Goal: Task Accomplishment & Management: Manage account settings

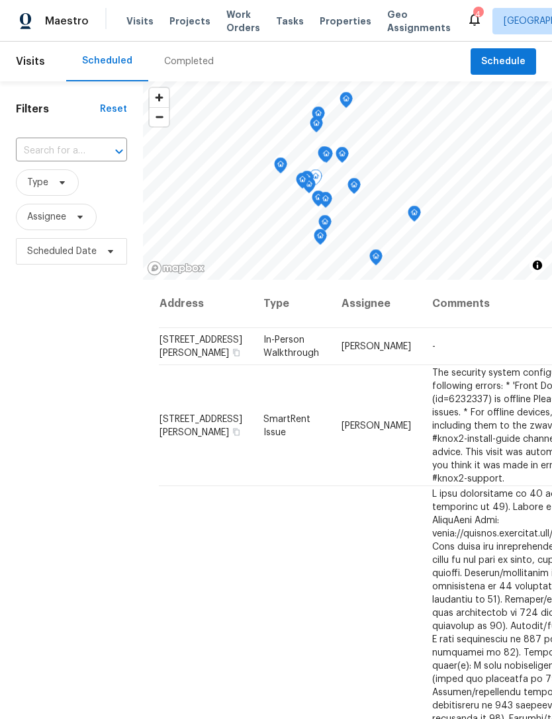
scroll to position [1656, 0]
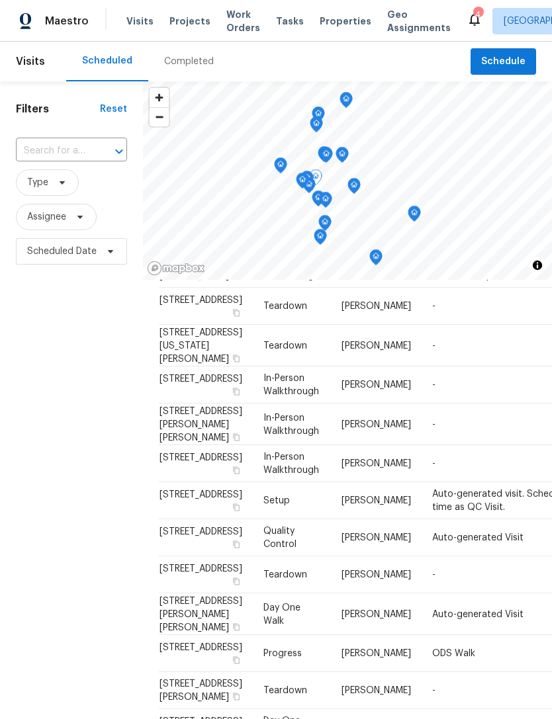
click at [139, 22] on span "Visits" at bounding box center [139, 21] width 27 height 13
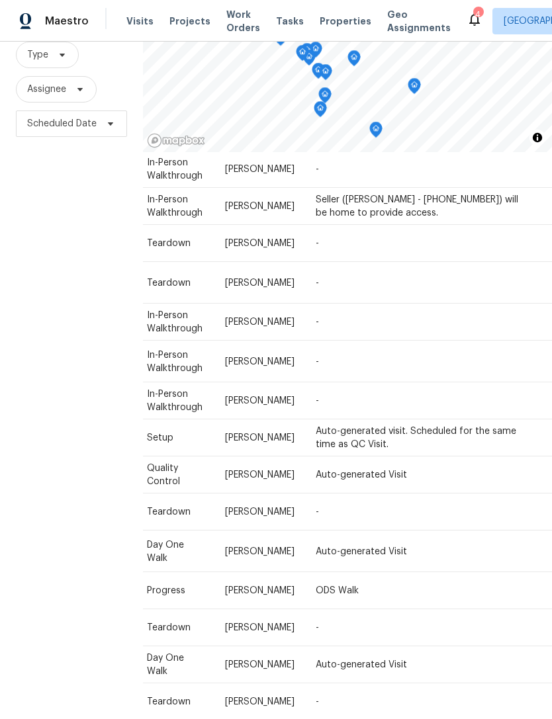
scroll to position [1292, 116]
click at [0, 0] on icon at bounding box center [0, 0] width 0 height 0
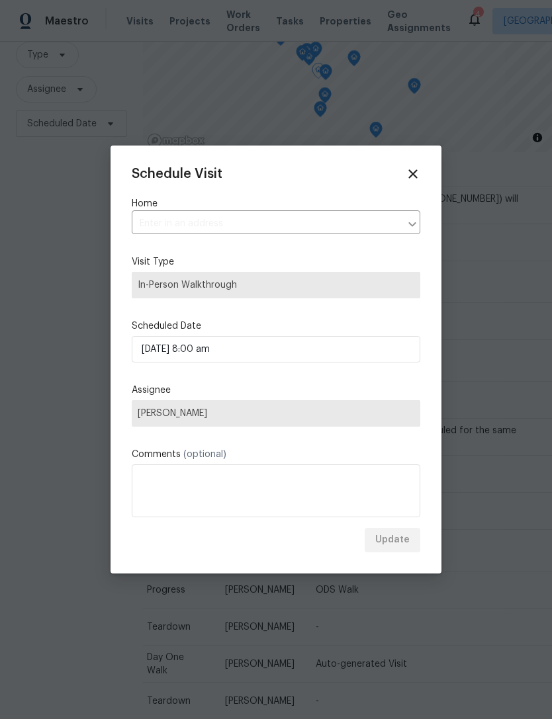
type input "[STREET_ADDRESS]"
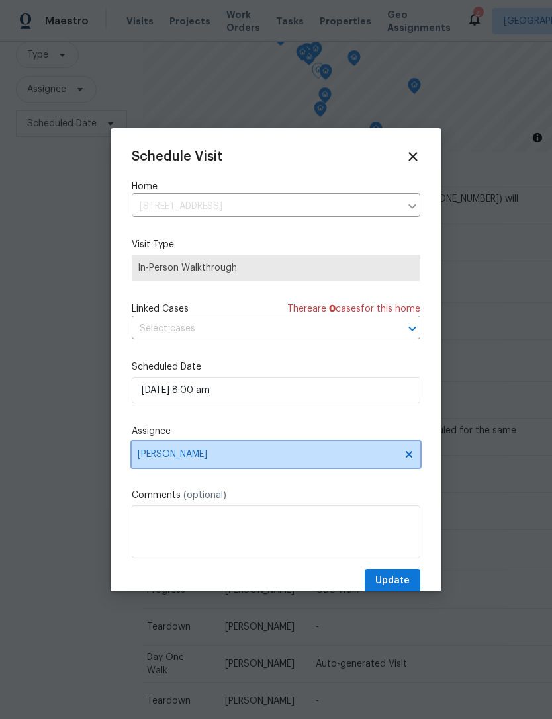
click at [238, 456] on span "[PERSON_NAME]" at bounding box center [267, 454] width 259 height 11
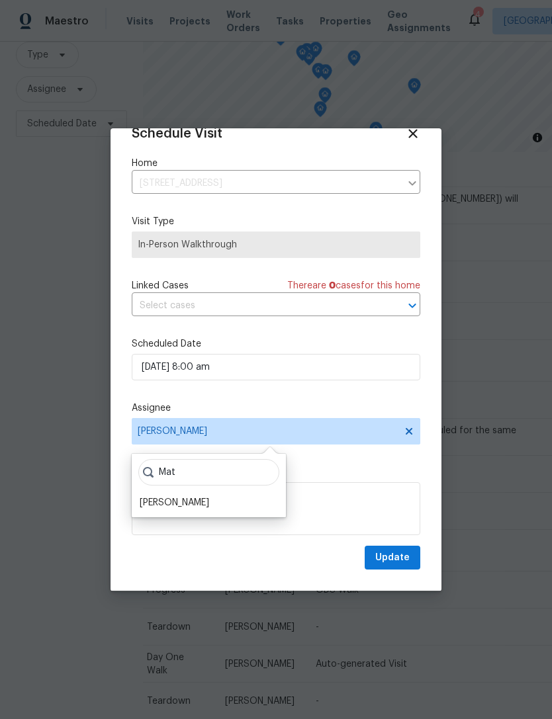
scroll to position [26, 0]
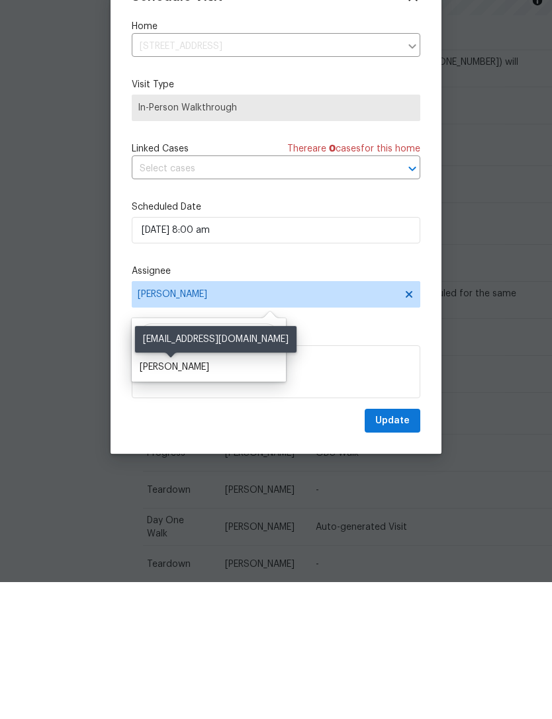
type input "Mat"
click at [199, 497] on div "[PERSON_NAME]" at bounding box center [174, 503] width 69 height 13
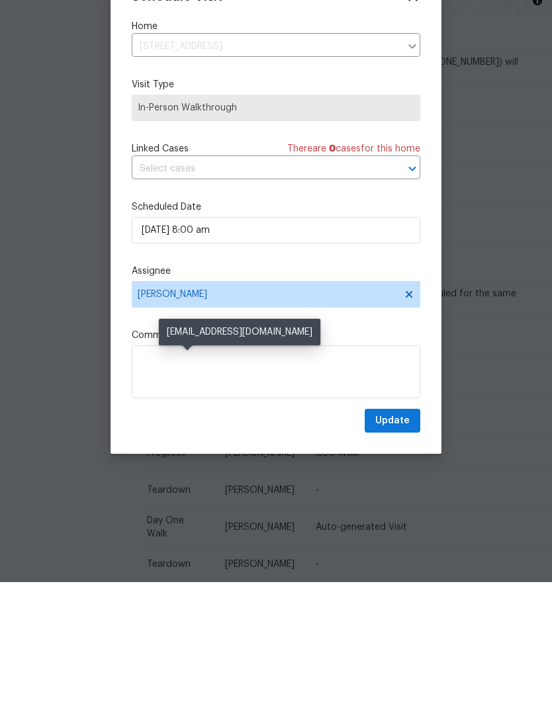
scroll to position [43, 0]
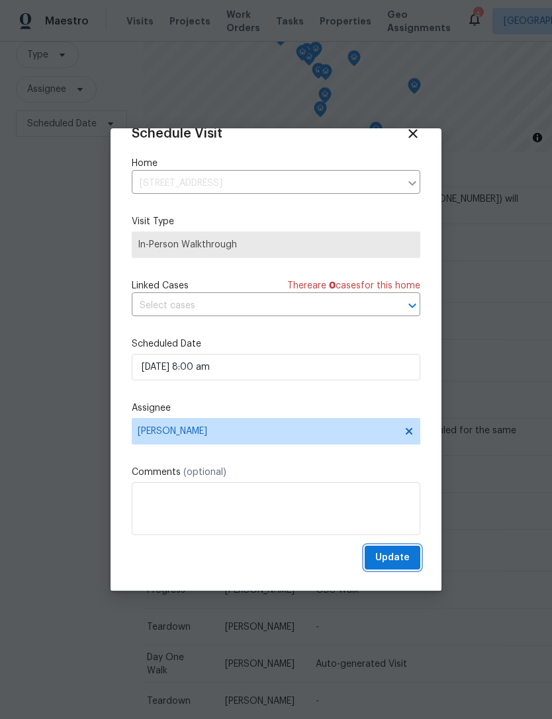
click at [403, 552] on span "Update" at bounding box center [392, 558] width 34 height 17
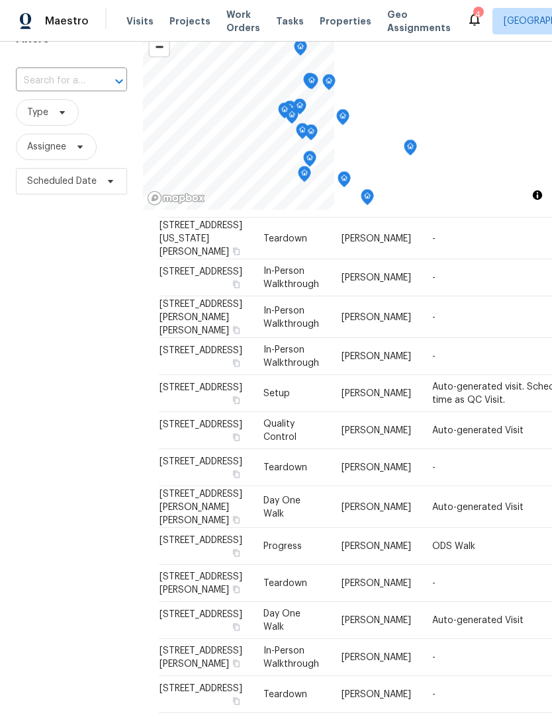
scroll to position [128, 0]
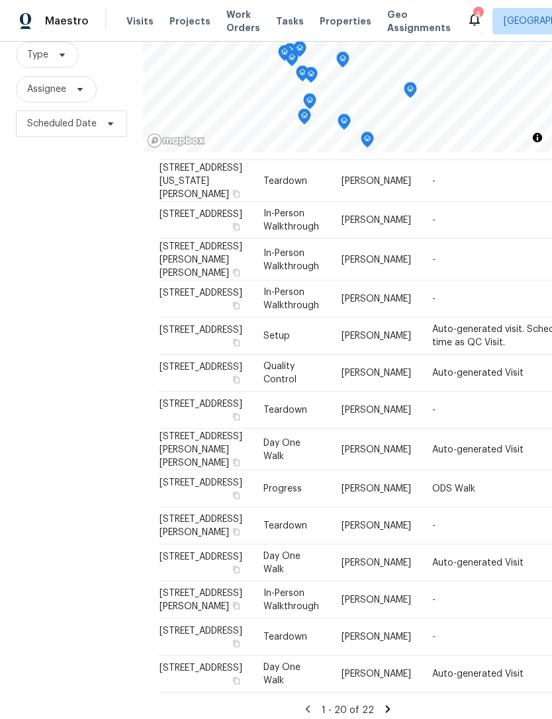
click at [333, 21] on span "Properties" at bounding box center [345, 21] width 52 height 13
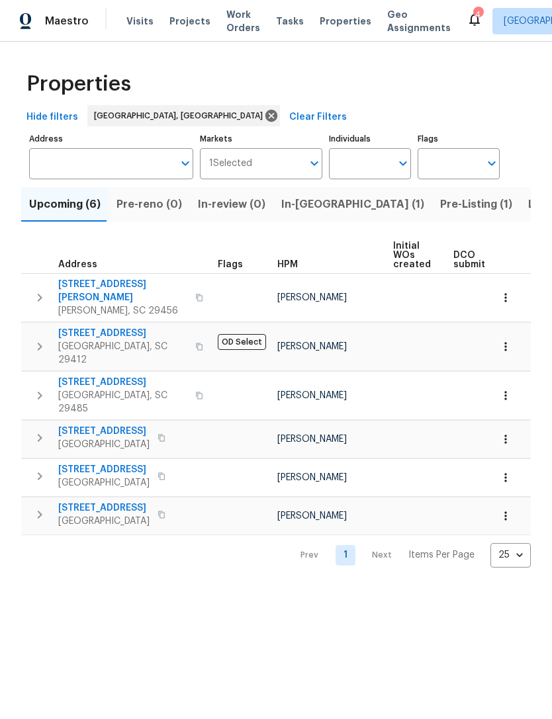
click at [473, 13] on div "4" at bounding box center [477, 14] width 9 height 13
click at [466, 26] on icon at bounding box center [474, 19] width 16 height 16
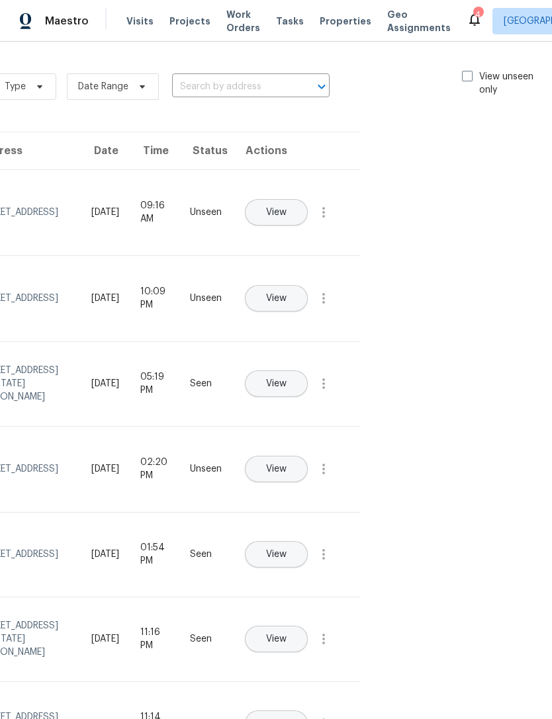
scroll to position [0, 149]
click at [468, 77] on span at bounding box center [467, 76] width 11 height 11
click at [468, 77] on input "View unseen only" at bounding box center [466, 74] width 9 height 9
checkbox input "true"
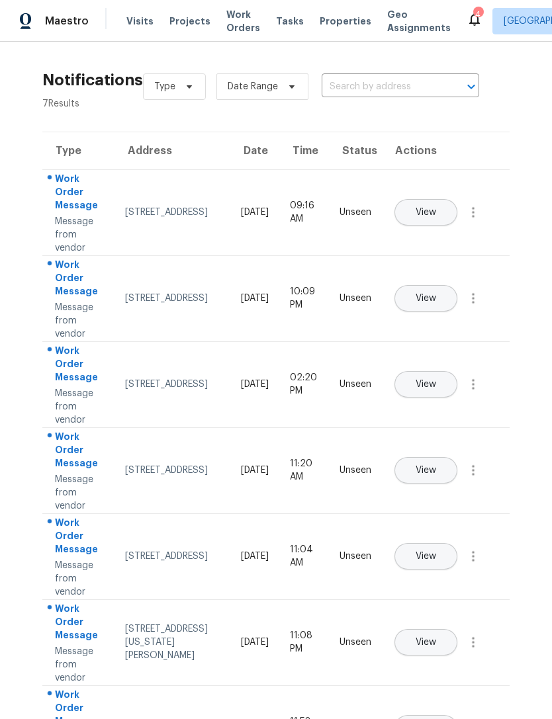
scroll to position [0, 0]
click at [134, 22] on span "Visits" at bounding box center [139, 21] width 27 height 13
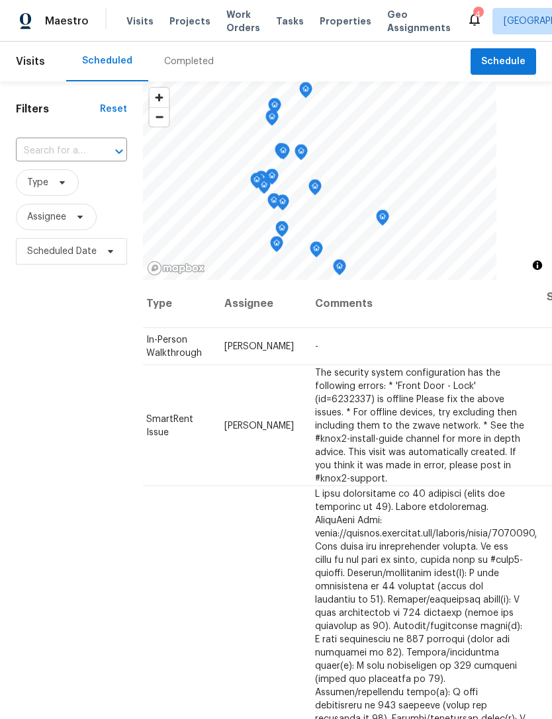
scroll to position [0, 116]
click at [0, 0] on icon at bounding box center [0, 0] width 0 height 0
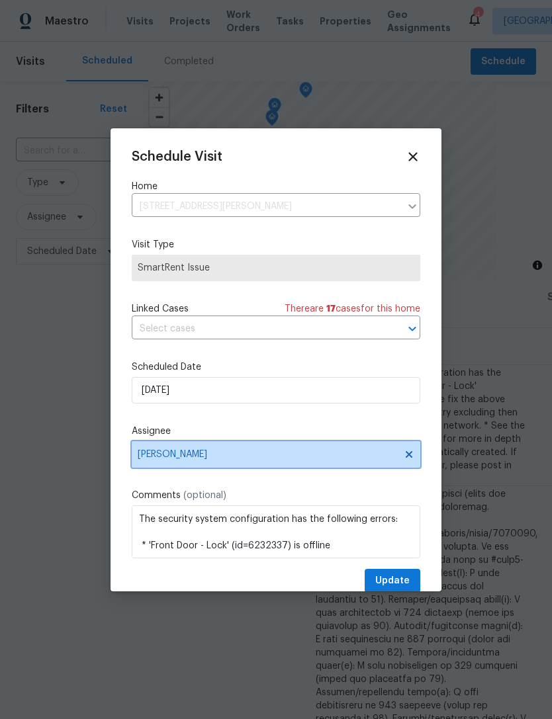
click at [251, 457] on span "[PERSON_NAME]" at bounding box center [267, 454] width 259 height 11
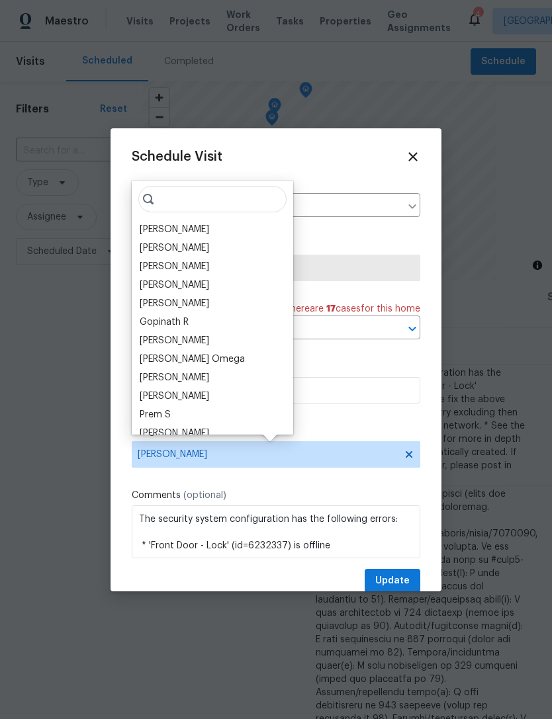
click at [222, 222] on div "[PERSON_NAME]" at bounding box center [212, 229] width 153 height 19
click at [224, 195] on input "search" at bounding box center [212, 199] width 148 height 26
click at [220, 224] on div "[PERSON_NAME]" at bounding box center [209, 229] width 146 height 19
click at [233, 226] on div "[PERSON_NAME]" at bounding box center [209, 229] width 146 height 19
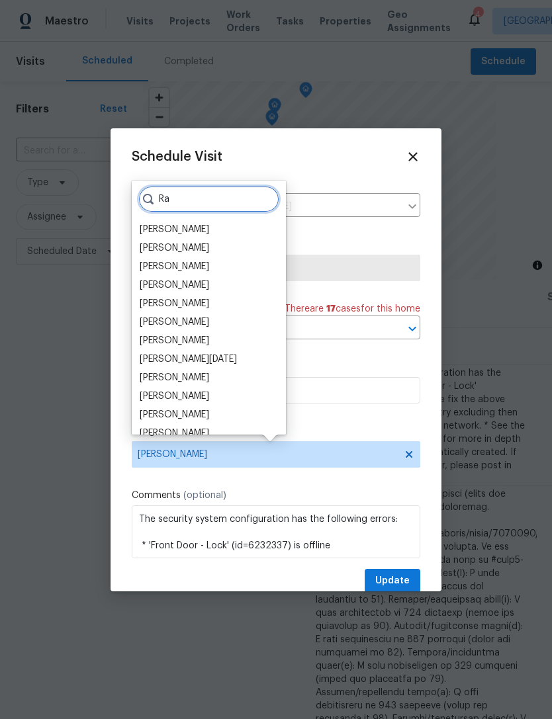
click at [200, 198] on input "Ra" at bounding box center [208, 199] width 141 height 26
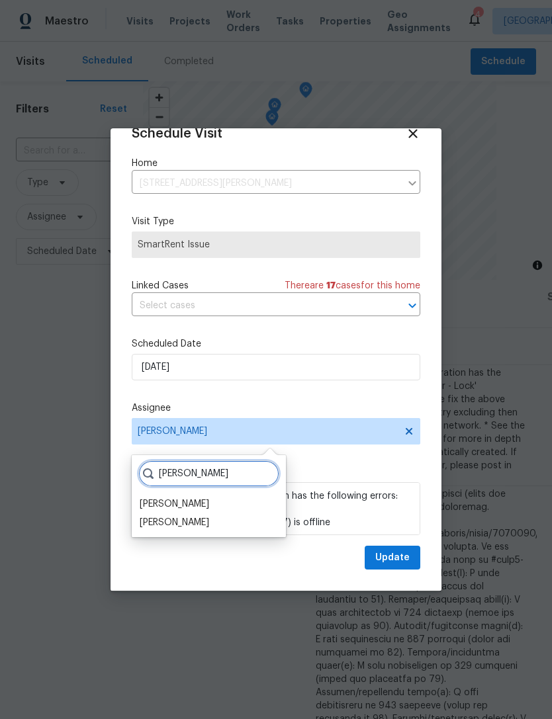
scroll to position [26, 0]
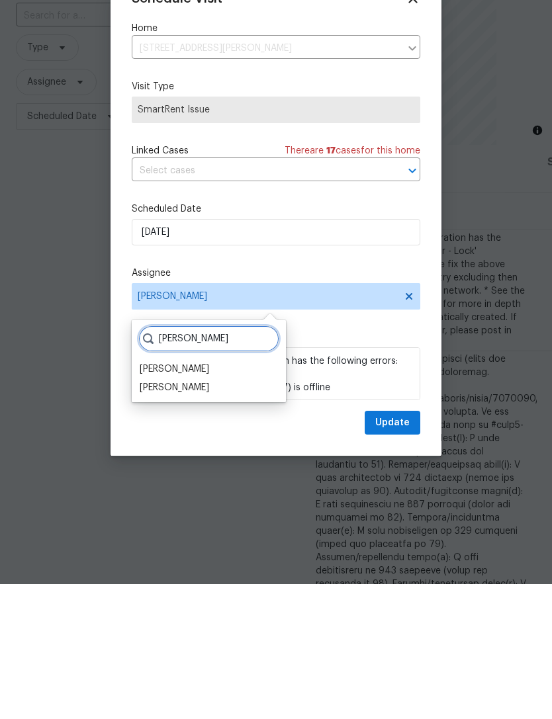
type input "[PERSON_NAME]"
click at [222, 495] on div "[PERSON_NAME]" at bounding box center [209, 504] width 146 height 19
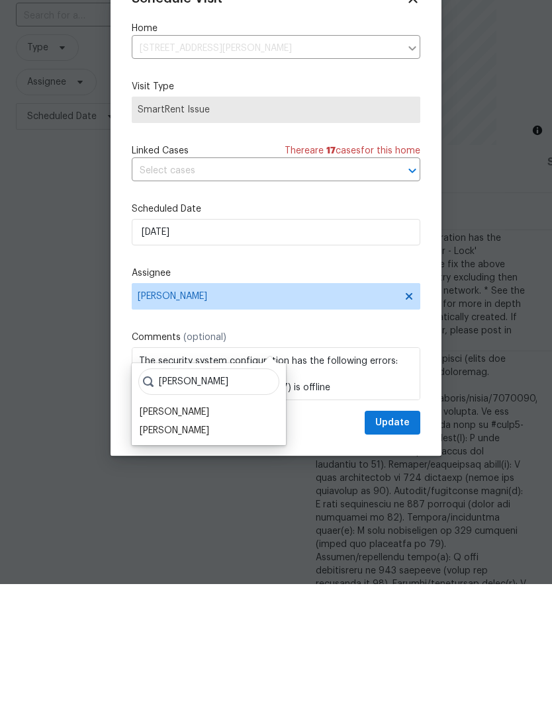
scroll to position [43, 0]
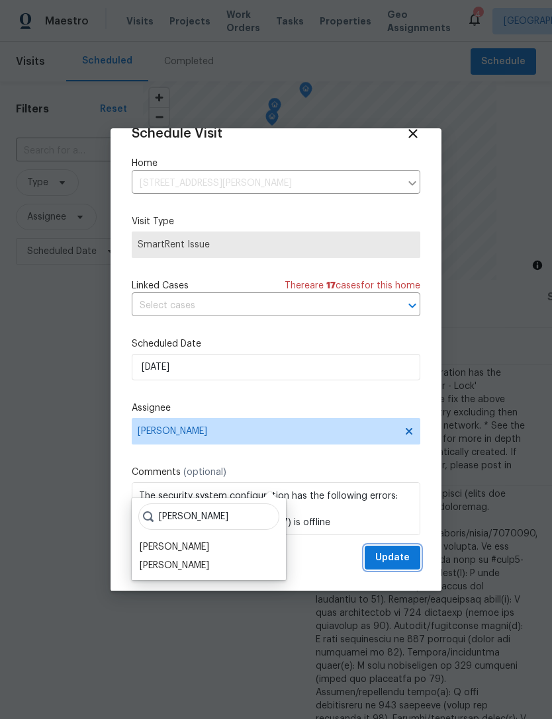
click at [403, 559] on span "Update" at bounding box center [392, 558] width 34 height 17
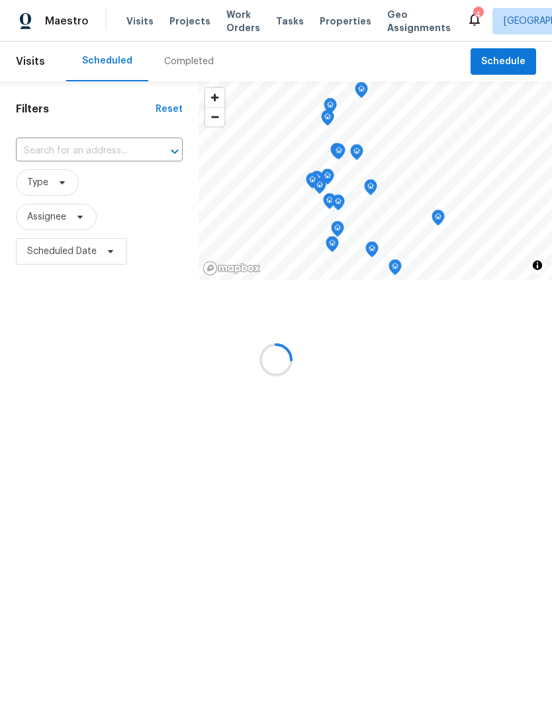
scroll to position [0, 0]
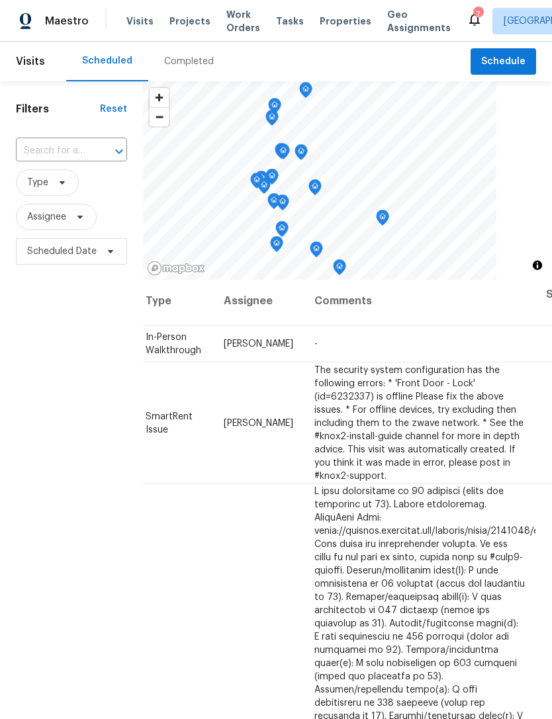
scroll to position [3, 116]
click at [0, 0] on icon at bounding box center [0, 0] width 0 height 0
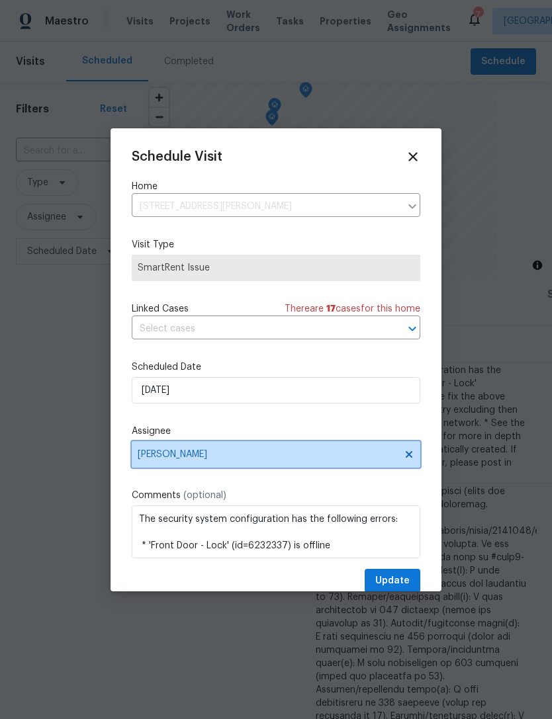
click at [253, 456] on span "[PERSON_NAME]" at bounding box center [267, 454] width 259 height 11
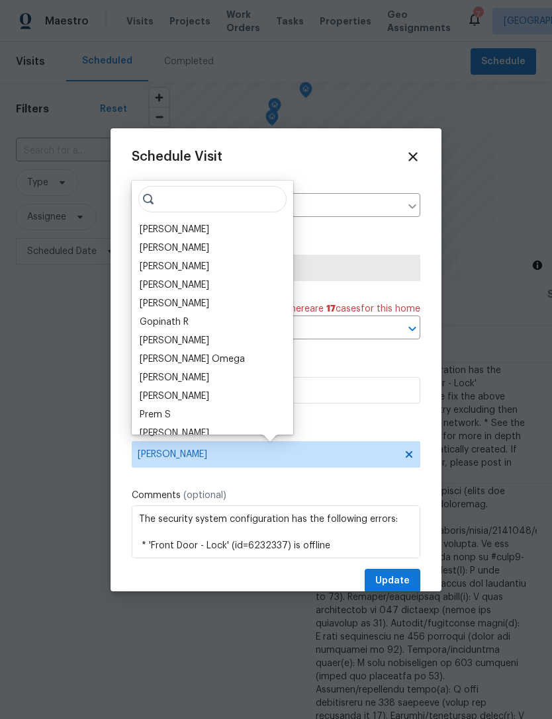
click at [223, 224] on div "[PERSON_NAME]" at bounding box center [212, 229] width 153 height 19
click at [224, 194] on input "search" at bounding box center [212, 199] width 148 height 26
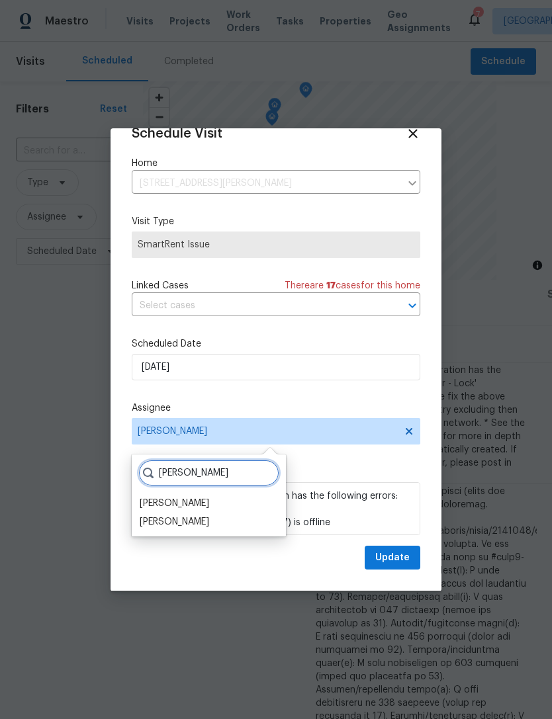
scroll to position [26, 0]
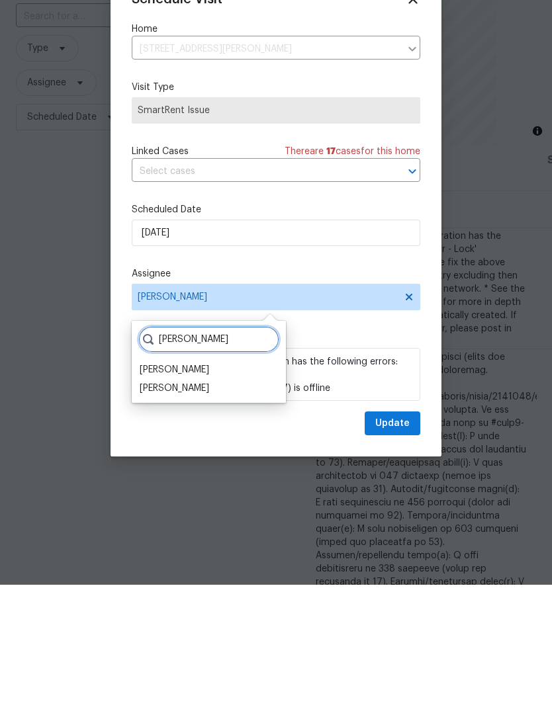
type input "[PERSON_NAME]"
click at [220, 495] on div "[PERSON_NAME]" at bounding box center [209, 504] width 146 height 19
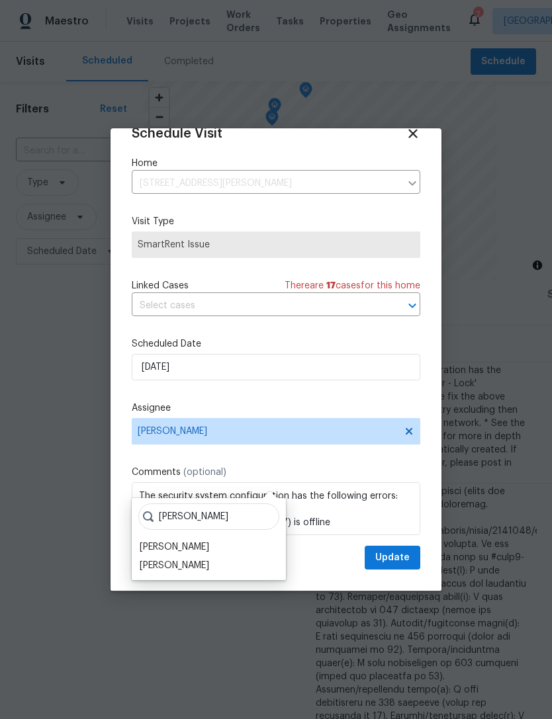
click at [233, 538] on div "[PERSON_NAME]" at bounding box center [209, 547] width 146 height 19
click at [210, 503] on input "[PERSON_NAME]" at bounding box center [208, 516] width 141 height 26
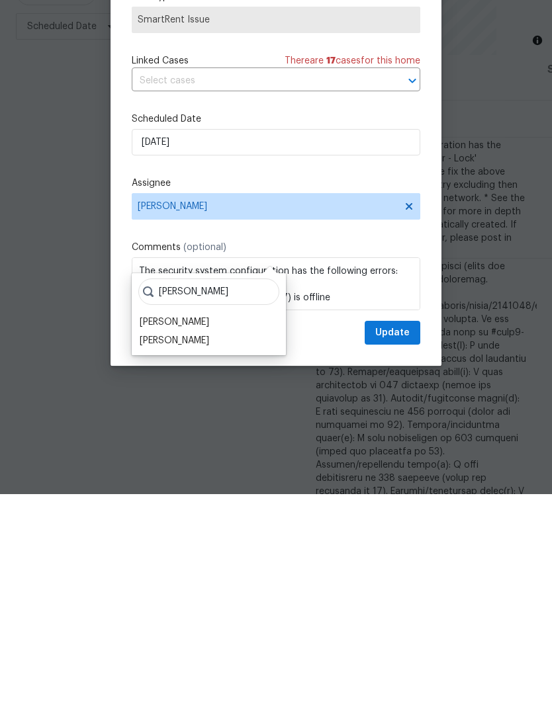
click at [209, 540] on div "[PERSON_NAME]" at bounding box center [174, 546] width 69 height 13
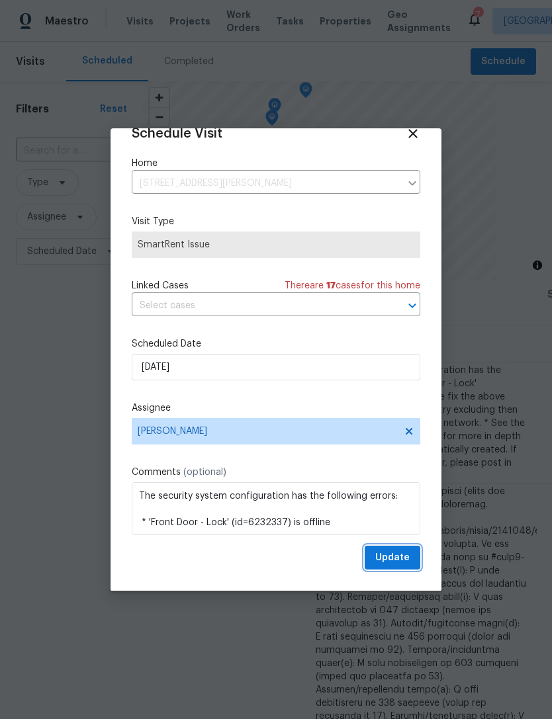
click at [399, 561] on span "Update" at bounding box center [392, 558] width 34 height 17
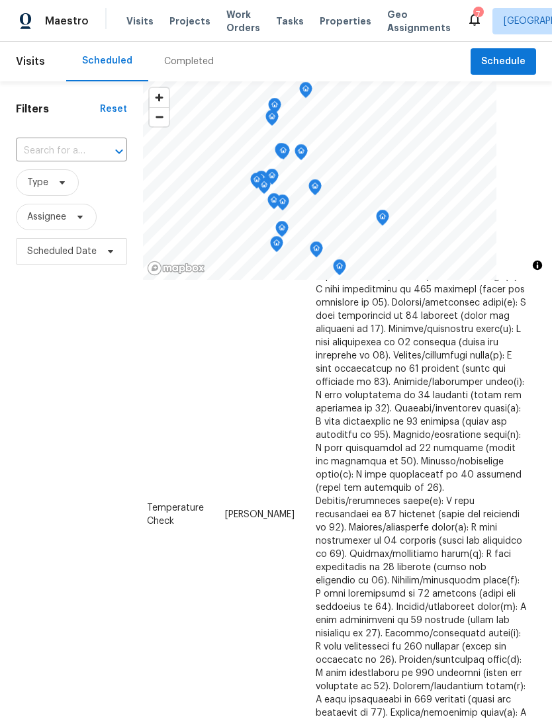
scroll to position [497, 116]
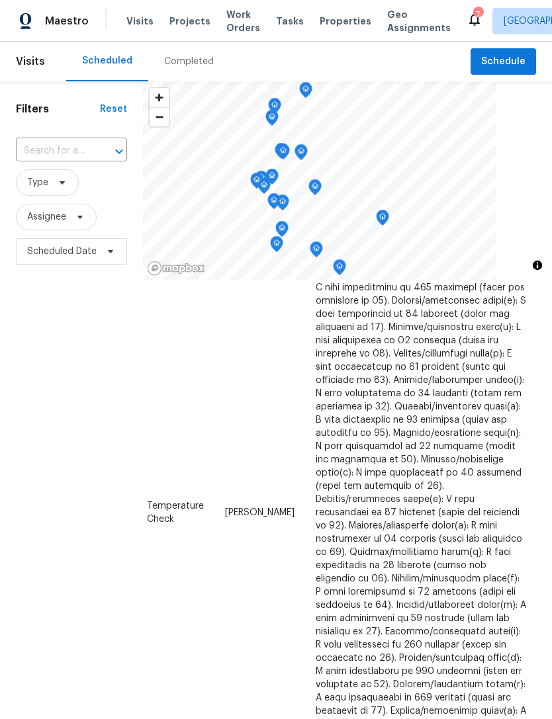
click at [0, 0] on icon at bounding box center [0, 0] width 0 height 0
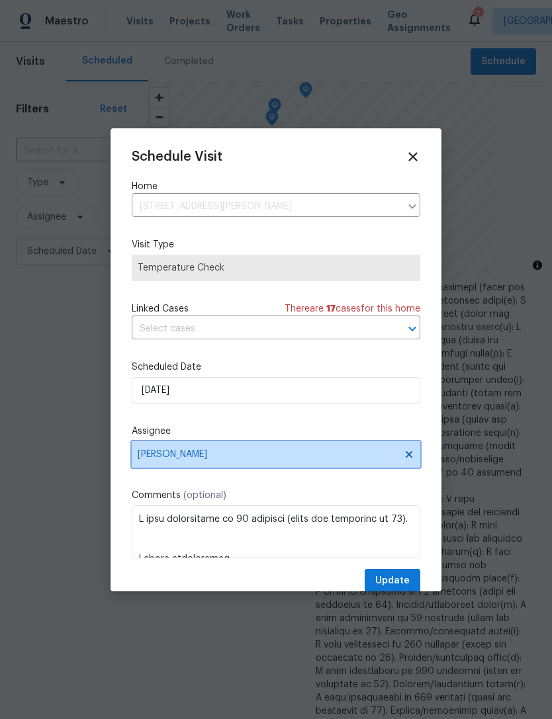
click at [255, 454] on span "[PERSON_NAME]" at bounding box center [267, 454] width 259 height 11
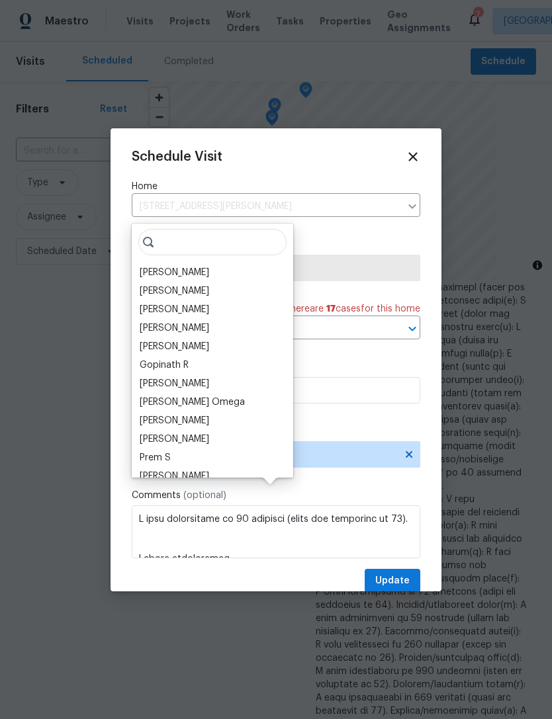
click at [209, 266] on div "[PERSON_NAME]" at bounding box center [174, 272] width 69 height 13
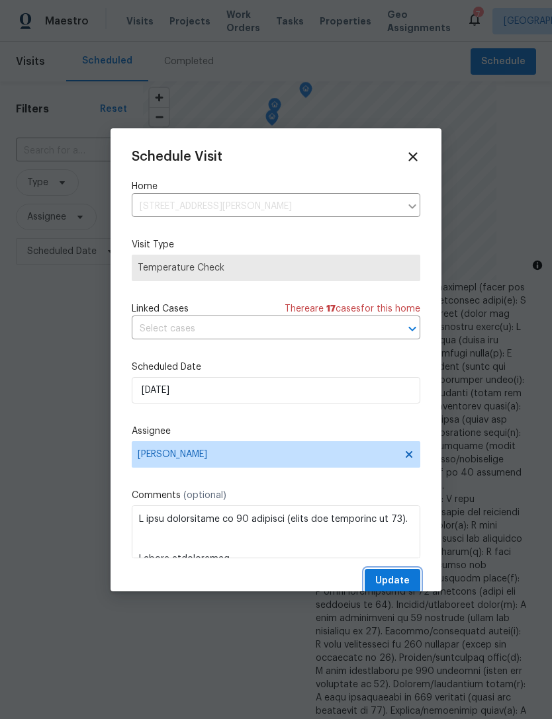
click at [399, 577] on span "Update" at bounding box center [392, 581] width 34 height 17
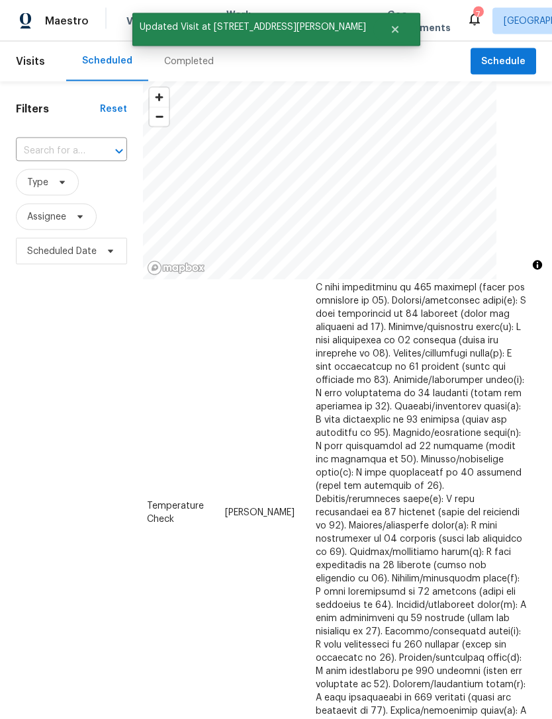
scroll to position [0, 0]
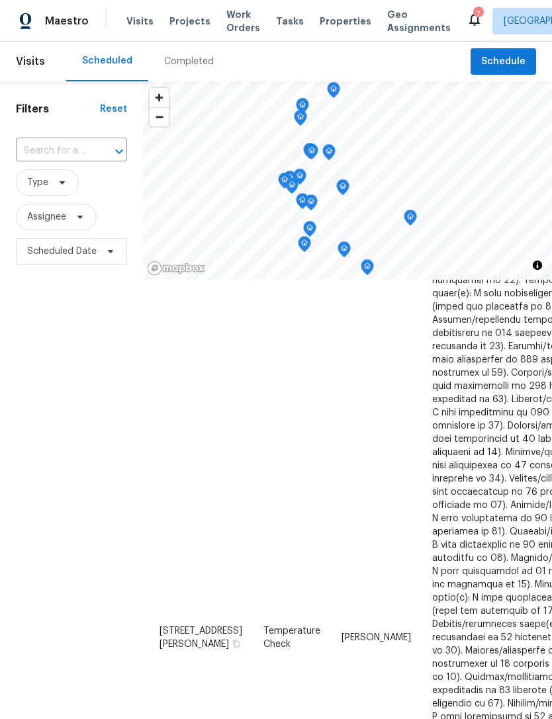
scroll to position [355, 0]
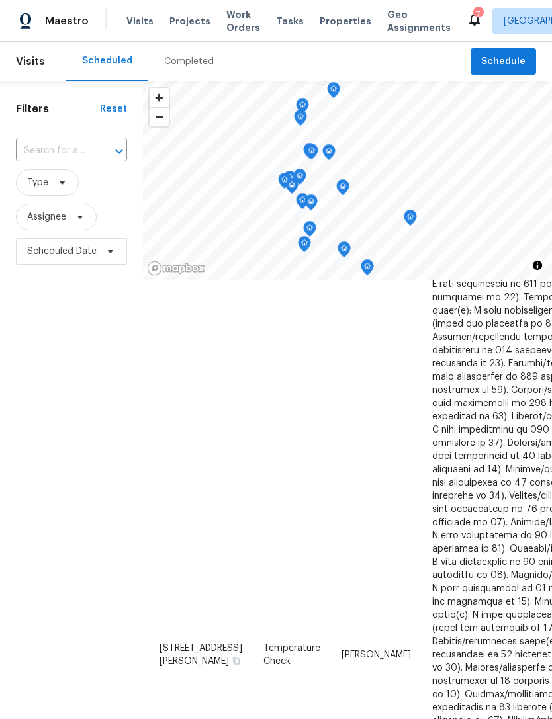
click at [466, 12] on icon at bounding box center [474, 19] width 16 height 16
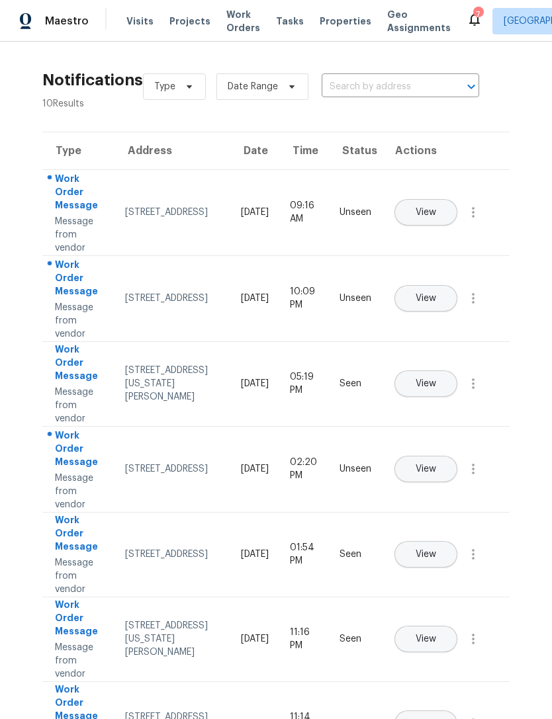
click at [466, 22] on icon at bounding box center [474, 19] width 16 height 16
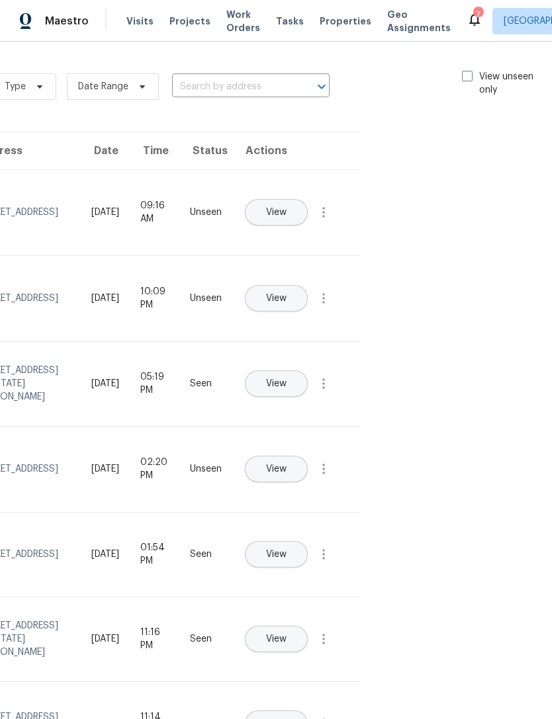
scroll to position [0, 149]
click at [468, 71] on span at bounding box center [467, 76] width 11 height 11
click at [468, 71] on input "View unseen only" at bounding box center [466, 74] width 9 height 9
checkbox input "true"
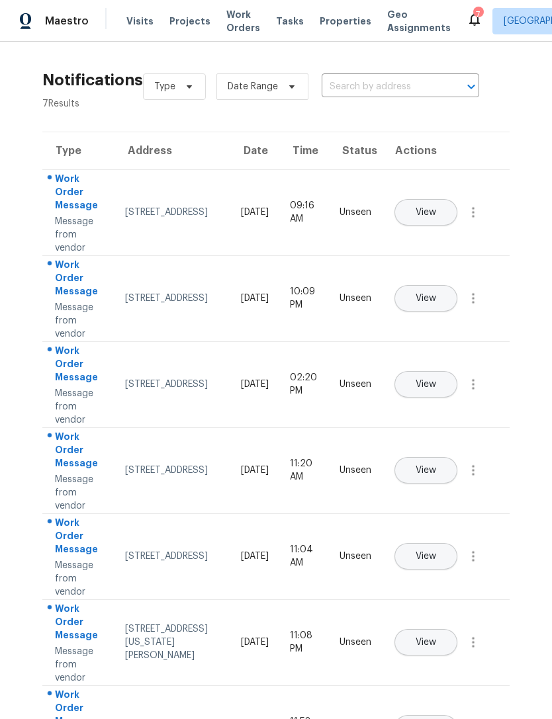
scroll to position [0, 0]
